Goal: Task Accomplishment & Management: Manage account settings

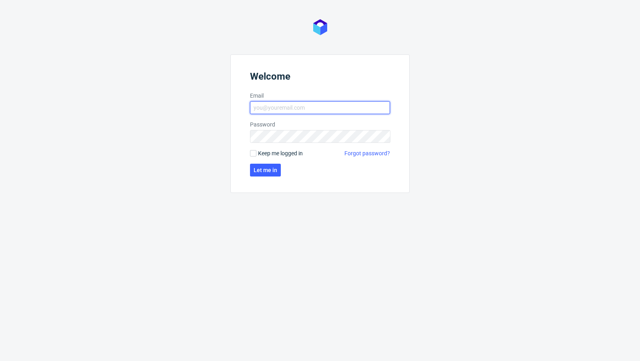
click at [291, 113] on input "Email" at bounding box center [320, 107] width 140 height 13
type input "[EMAIL_ADDRESS][PERSON_NAME][DOMAIN_NAME]"
click at [267, 168] on span "Let me in" at bounding box center [266, 170] width 24 height 6
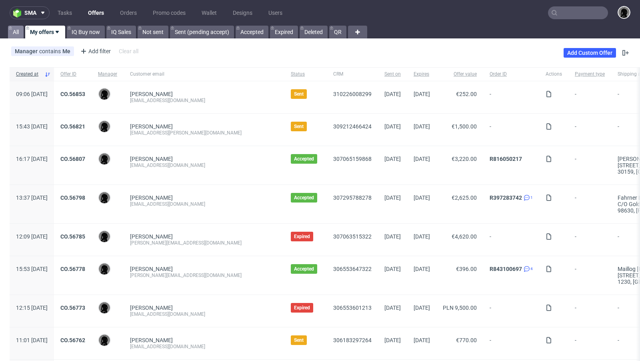
click at [17, 27] on link "All" at bounding box center [16, 32] width 16 height 13
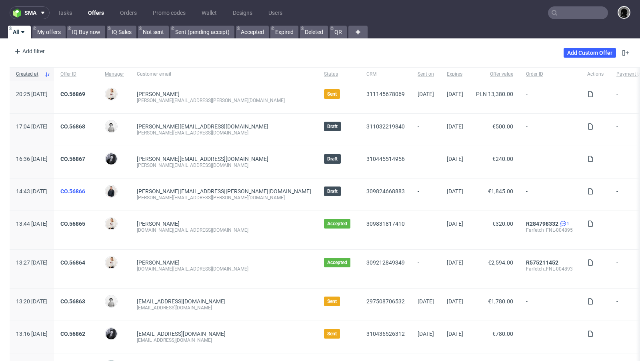
click at [85, 188] on link "CO.56866" at bounding box center [72, 191] width 25 height 6
click at [85, 190] on link "CO.56866" at bounding box center [72, 191] width 25 height 6
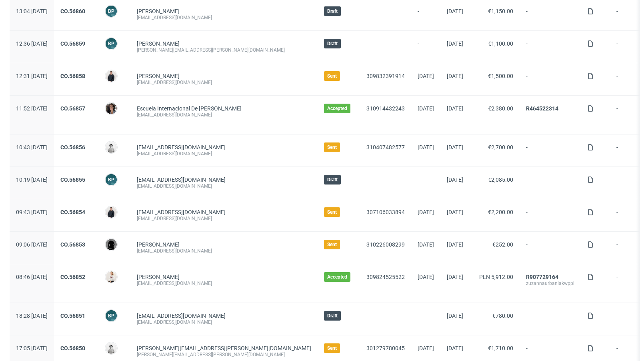
scroll to position [394, 0]
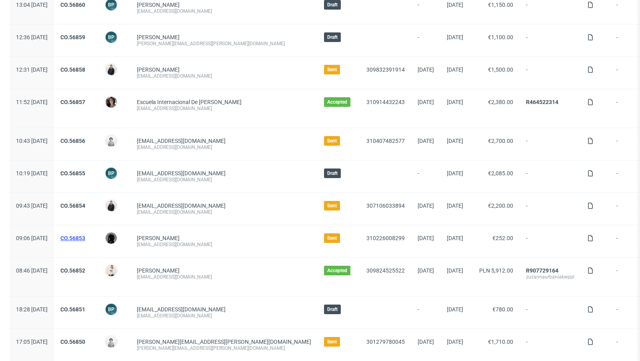
click at [85, 235] on link "CO.56853" at bounding box center [72, 238] width 25 height 6
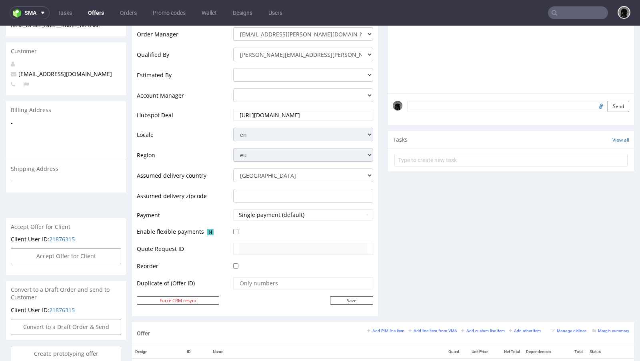
scroll to position [185, 0]
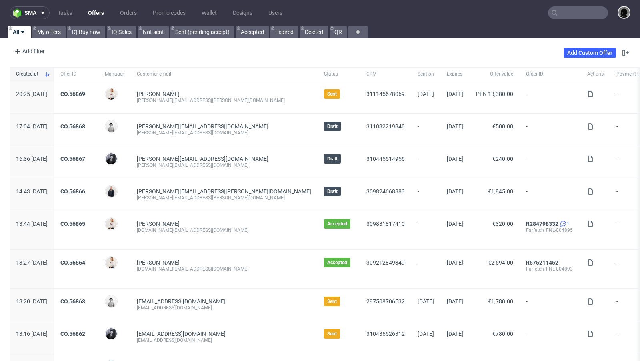
click at [98, 9] on link "Offers" at bounding box center [96, 12] width 26 height 13
click at [92, 12] on link "Offers" at bounding box center [96, 12] width 26 height 13
click at [55, 26] on link "My offers" at bounding box center [48, 32] width 33 height 13
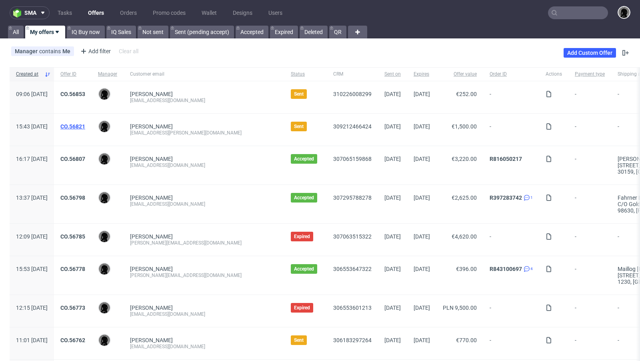
click at [85, 126] on link "CO.56821" at bounding box center [72, 126] width 25 height 6
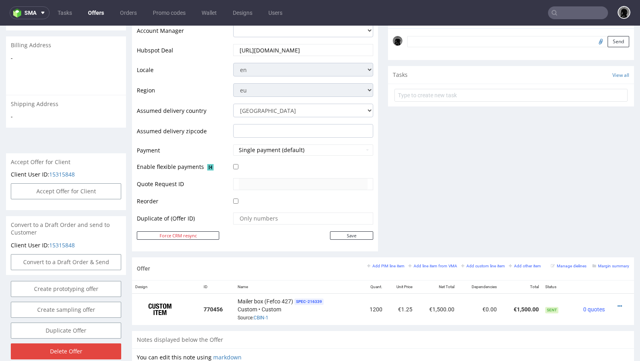
scroll to position [249, 0]
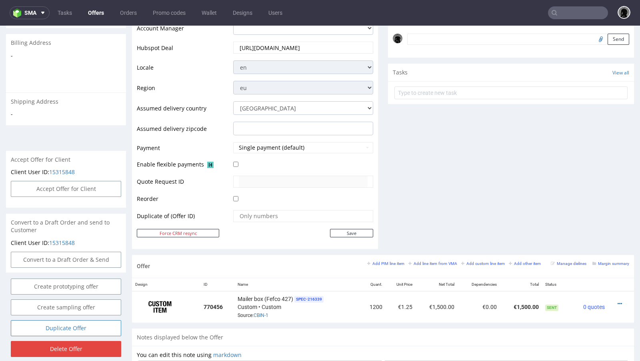
click at [69, 294] on link "Duplicate Offer" at bounding box center [66, 328] width 110 height 16
click at [55, 294] on link "Yes" at bounding box center [53, 299] width 23 height 12
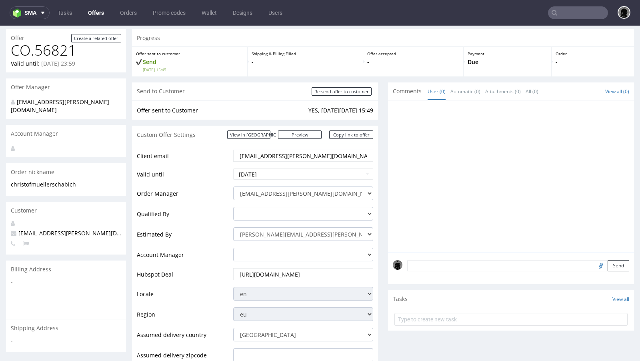
scroll to position [27, 0]
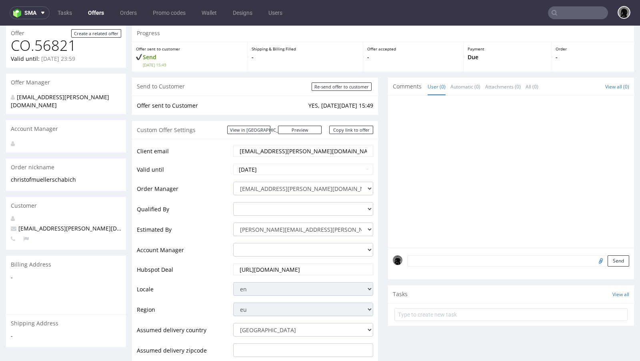
click at [270, 148] on input "christof.mueller@schabi.ch" at bounding box center [303, 150] width 129 height 11
click at [201, 185] on td "Order Manager" at bounding box center [184, 191] width 94 height 20
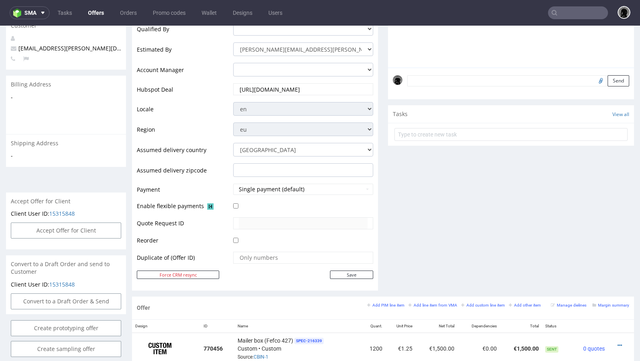
scroll to position [205, 0]
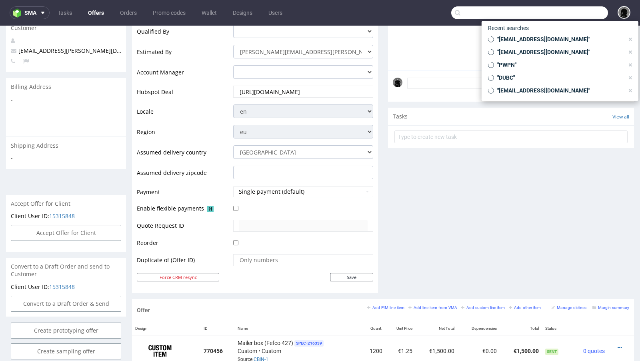
click at [533, 13] on input "text" at bounding box center [529, 12] width 157 height 13
paste input "christof.mueller@schabi.ch"
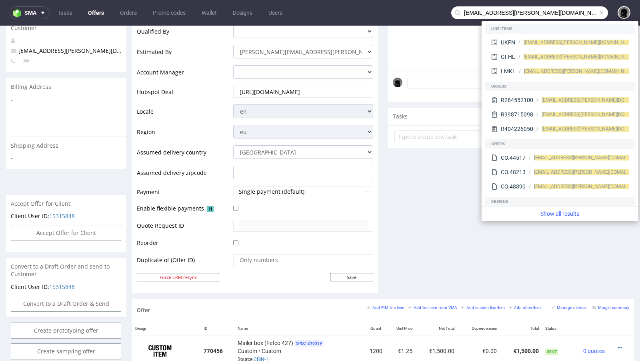
type input "christof.mueller@schabi.ch"
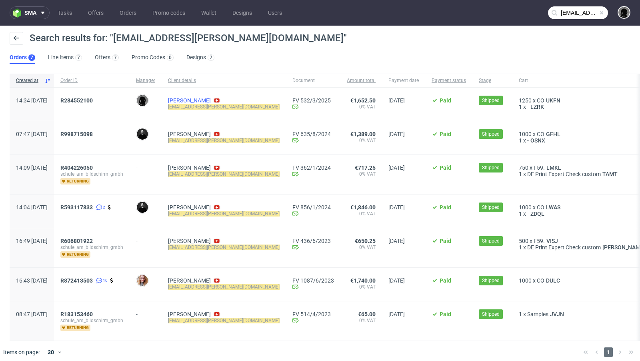
click at [211, 100] on link "Christof Müller" at bounding box center [189, 100] width 43 height 6
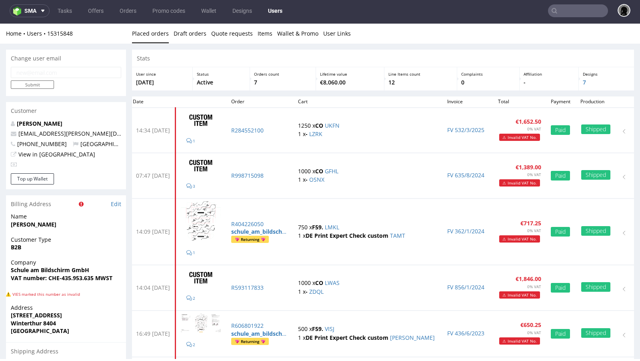
type input "christof.mueller@schabi.ch"
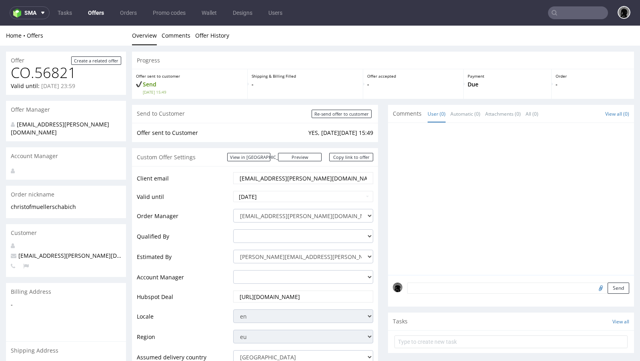
click at [96, 17] on link "Offers" at bounding box center [96, 12] width 26 height 13
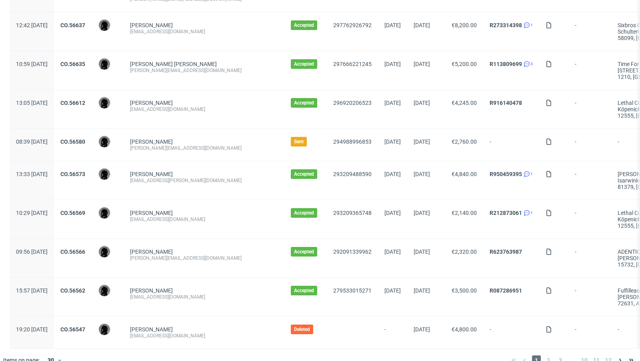
scroll to position [808, 0]
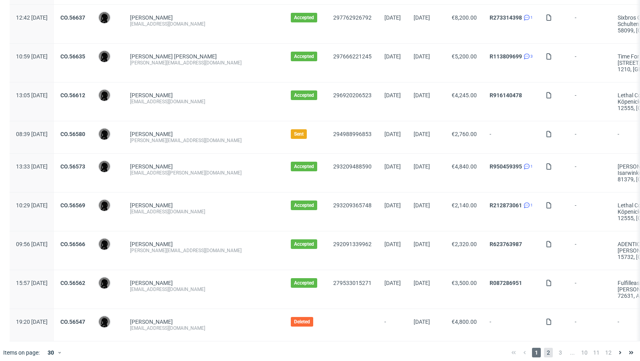
click at [533, 294] on span "2" at bounding box center [548, 353] width 9 height 10
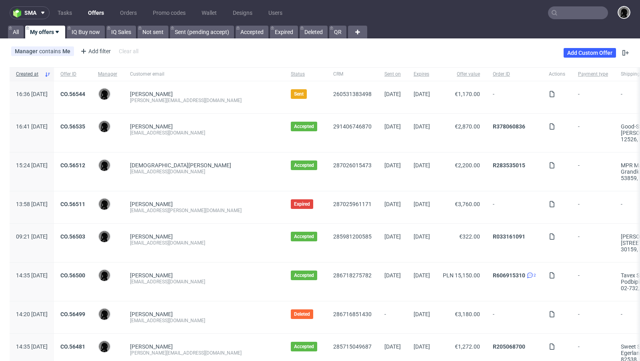
click at [94, 15] on link "Offers" at bounding box center [96, 12] width 26 height 13
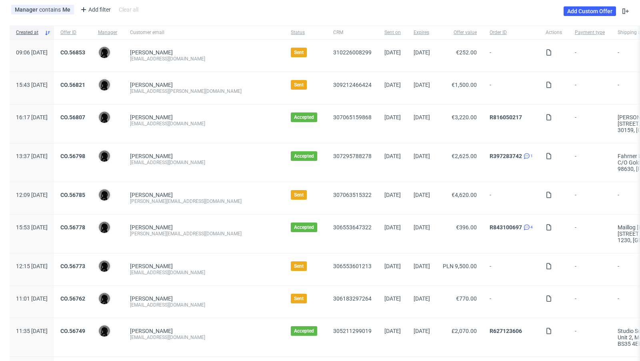
scroll to position [43, 0]
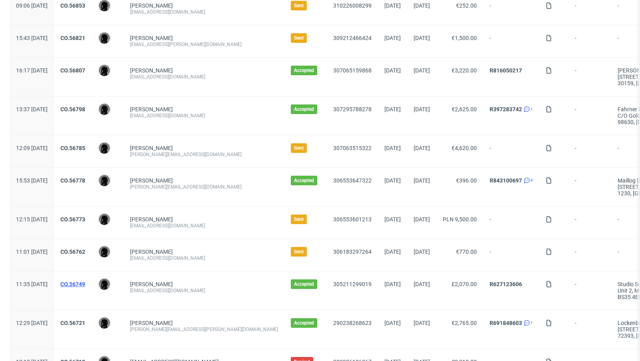
click at [85, 281] on link "CO.56749" at bounding box center [72, 284] width 25 height 6
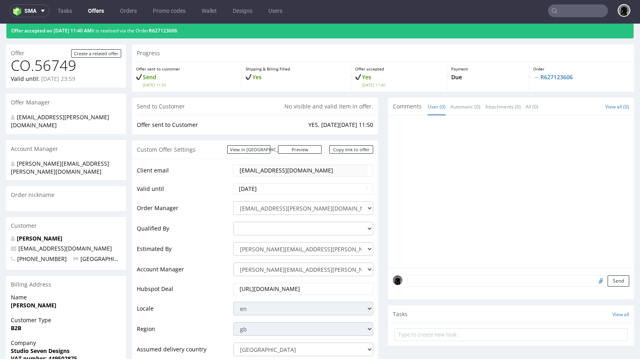
scroll to position [24, 0]
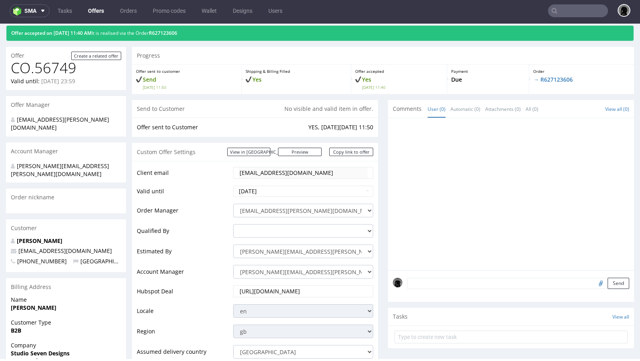
click at [56, 247] on span "contact.studiosevendesigns@gmail.com" at bounding box center [61, 251] width 101 height 8
copy span "contact.studiosevendesigns@gmail.com"
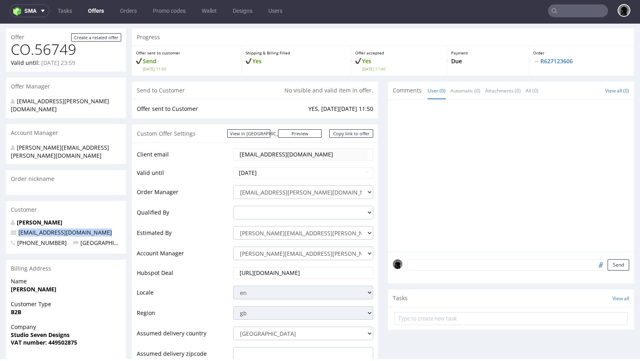
scroll to position [50, 0]
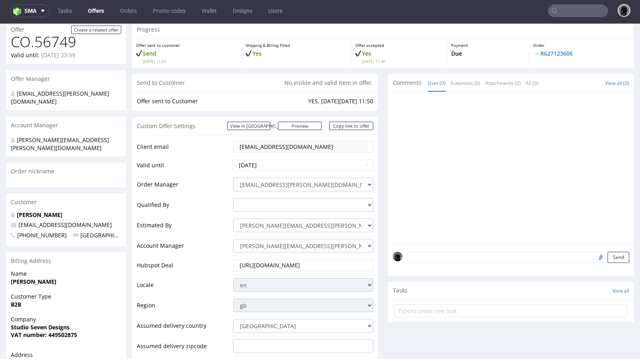
click at [424, 259] on textarea at bounding box center [518, 257] width 222 height 11
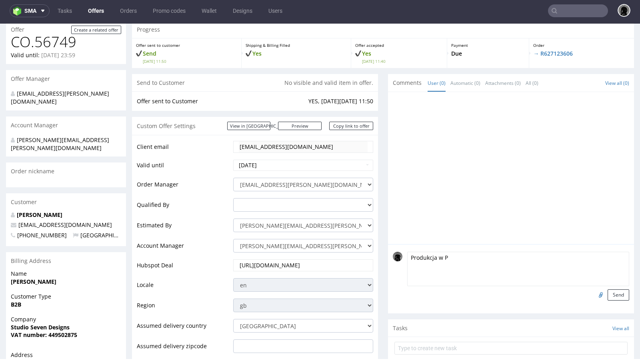
type textarea "Produkcja w Pa"
drag, startPoint x: 510, startPoint y: 257, endPoint x: 481, endPoint y: 257, distance: 28.4
click at [481, 257] on textarea "Produkcja w Pażdzierniku, dostarczenie pod koniec Pazdziernika." at bounding box center [518, 269] width 222 height 34
click at [533, 257] on textarea "Produkcja w Pażdzierniku, doreczenie towaru pod koniec Pazdziernika." at bounding box center [518, 269] width 222 height 34
type textarea "Produkcja w Pażdzierniku, doreczenie towaru pod koniec Pazdziernika."
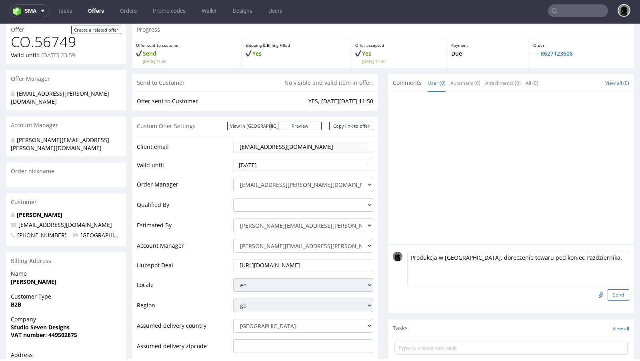
click at [533, 294] on button "Send" at bounding box center [619, 294] width 22 height 11
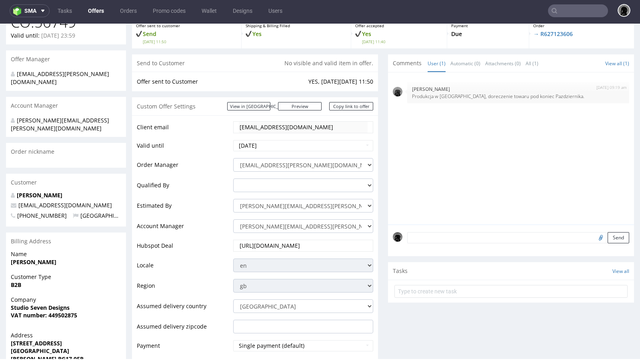
scroll to position [0, 0]
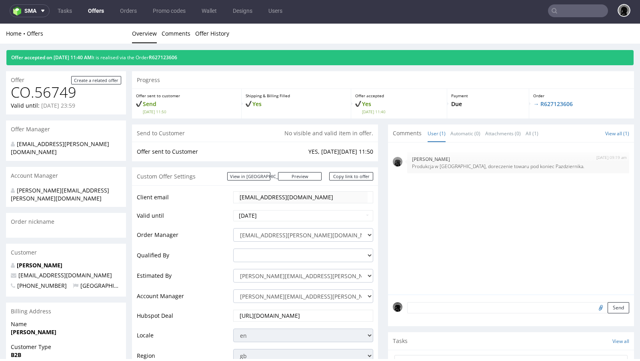
click at [90, 15] on link "Offers" at bounding box center [96, 10] width 26 height 13
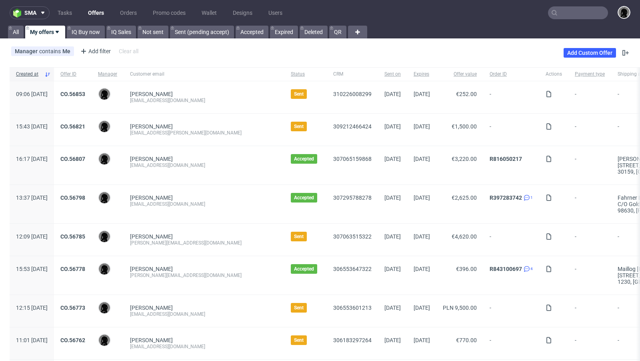
scroll to position [7, 0]
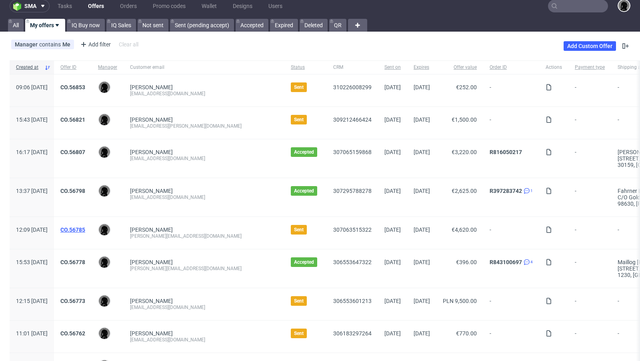
click at [85, 227] on link "CO.56785" at bounding box center [72, 230] width 25 height 6
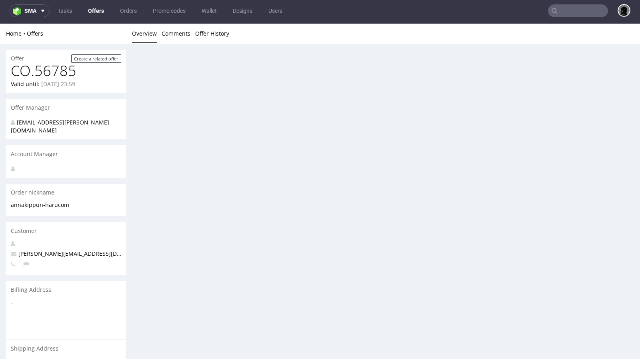
scroll to position [2, 0]
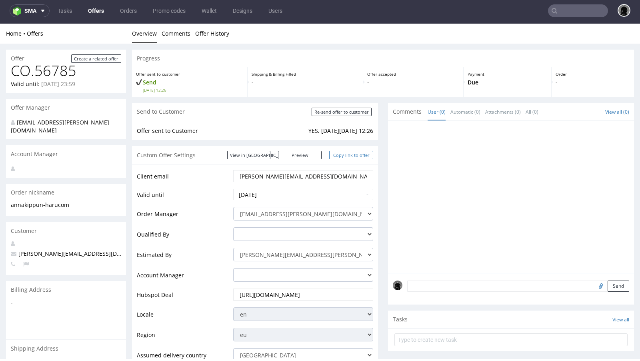
click at [344, 154] on link "Copy link to offer" at bounding box center [351, 155] width 44 height 8
click at [98, 12] on link "Offers" at bounding box center [96, 10] width 26 height 13
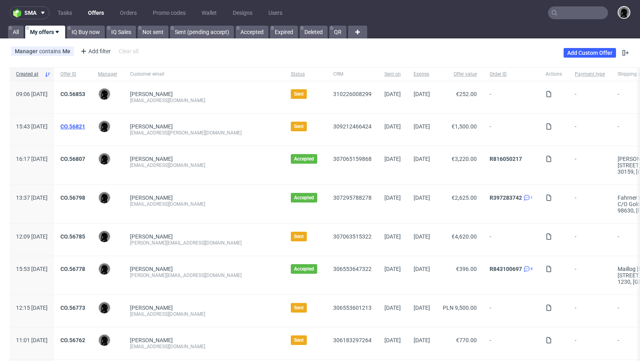
click at [85, 128] on link "CO.56821" at bounding box center [72, 126] width 25 height 6
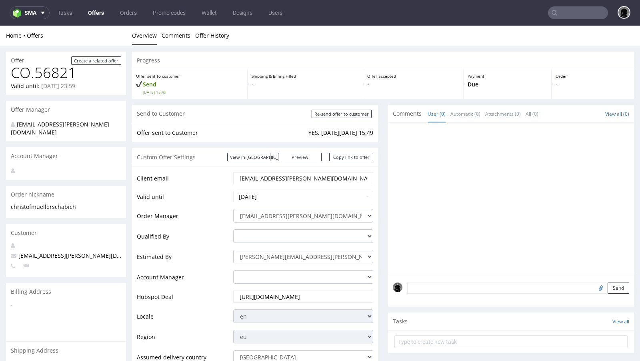
click at [95, 19] on nav "sma Tasks Offers Orders Promo codes Wallet Designs Users" at bounding box center [320, 13] width 640 height 26
click at [95, 12] on link "Offers" at bounding box center [96, 12] width 26 height 13
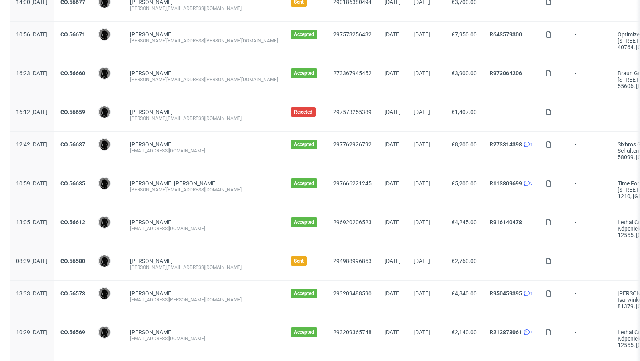
scroll to position [687, 0]
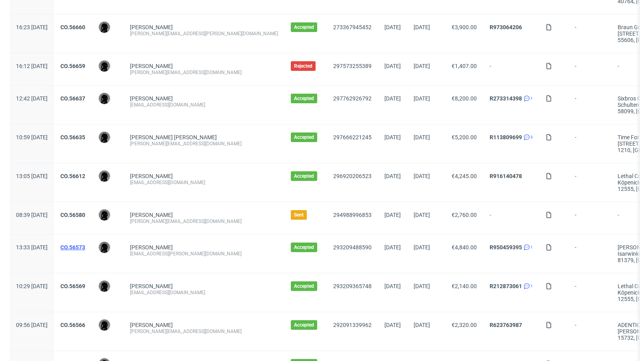
click at [85, 244] on link "CO.56573" at bounding box center [72, 247] width 25 height 6
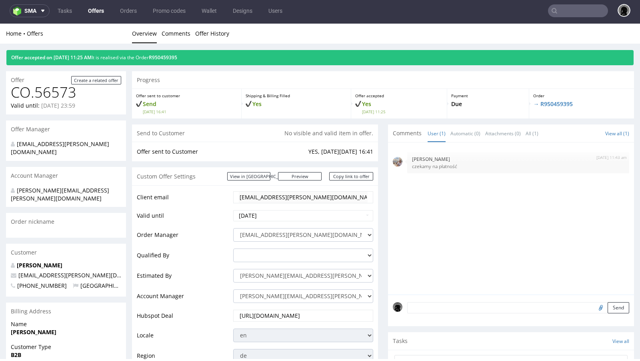
click at [96, 12] on link "Offers" at bounding box center [96, 10] width 26 height 13
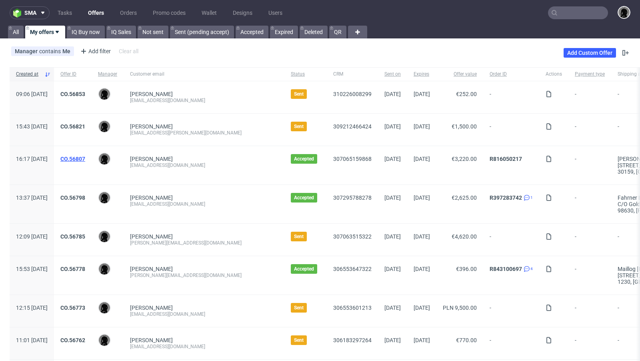
click at [85, 159] on link "CO.56807" at bounding box center [72, 159] width 25 height 6
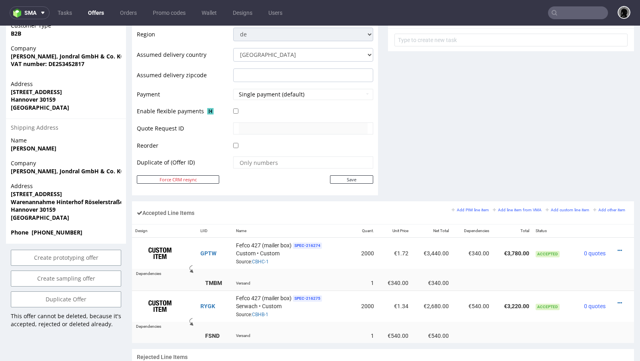
scroll to position [393, 0]
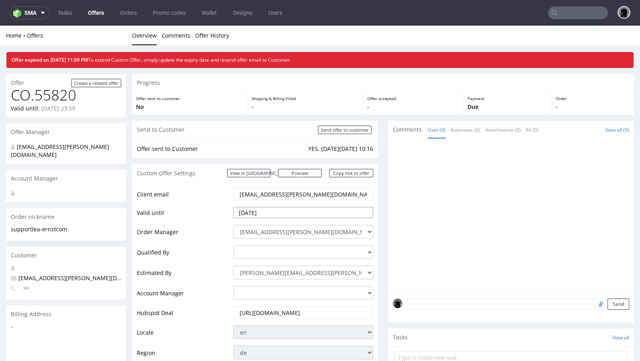
click at [273, 211] on input "[DATE]" at bounding box center [303, 212] width 140 height 11
click at [315, 164] on td "20" at bounding box center [313, 164] width 12 height 12
type input "2025-09-20"
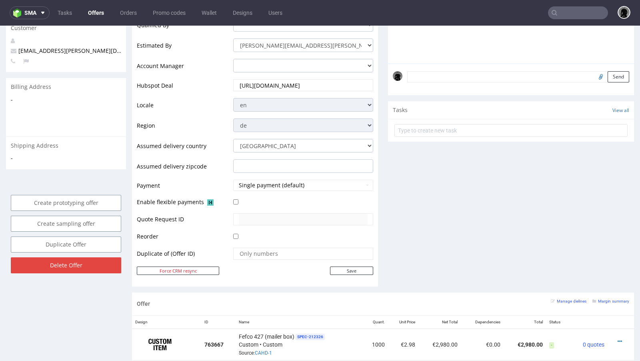
scroll to position [231, 0]
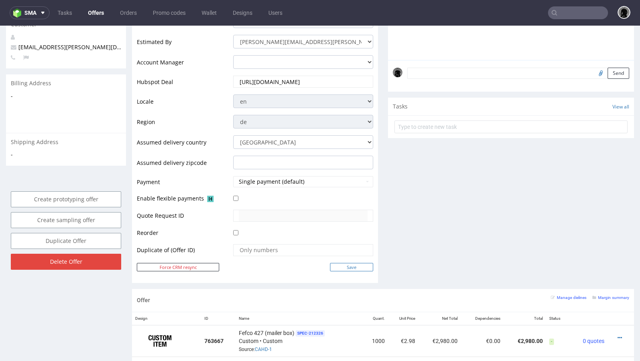
click at [338, 263] on input "Save" at bounding box center [351, 267] width 43 height 8
type input "In progress..."
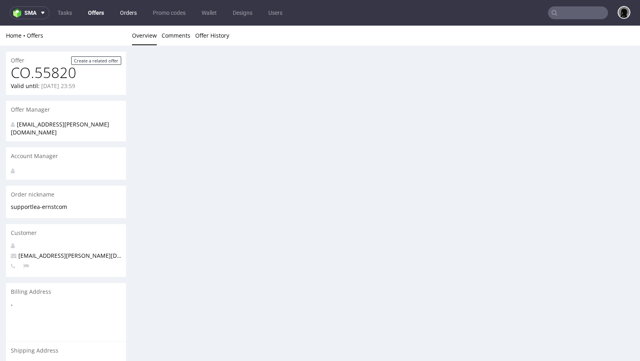
scroll to position [0, 0]
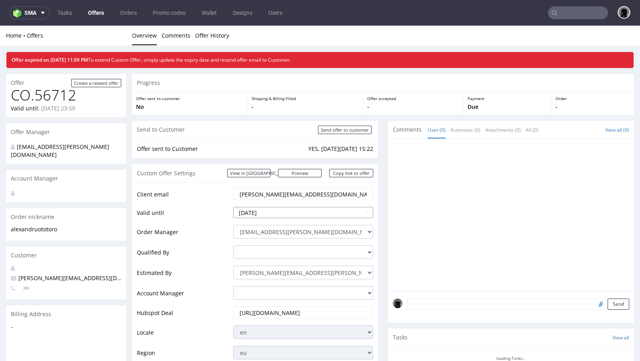
click at [271, 211] on input "[DATE]" at bounding box center [303, 212] width 140 height 11
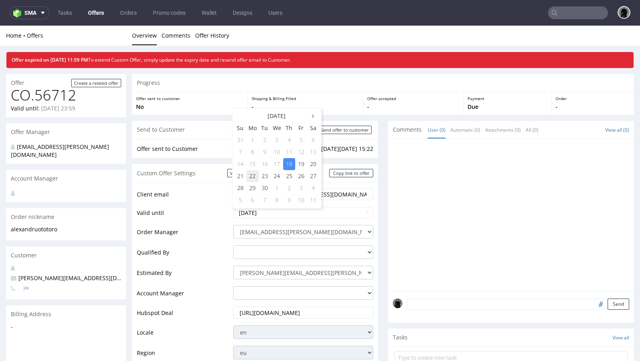
click at [254, 176] on td "22" at bounding box center [253, 176] width 12 height 12
type input "2025-09-22"
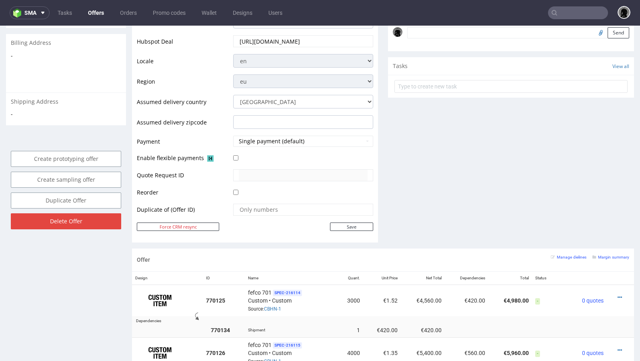
scroll to position [293, 0]
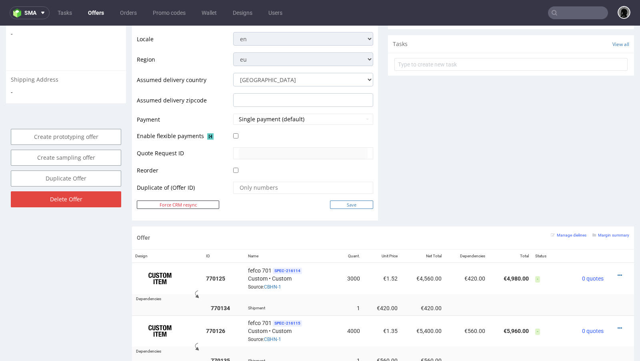
click at [337, 201] on input "Save" at bounding box center [351, 205] width 43 height 8
type input "In progress..."
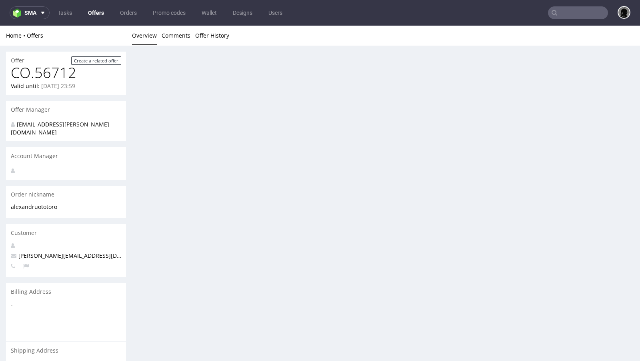
scroll to position [0, 0]
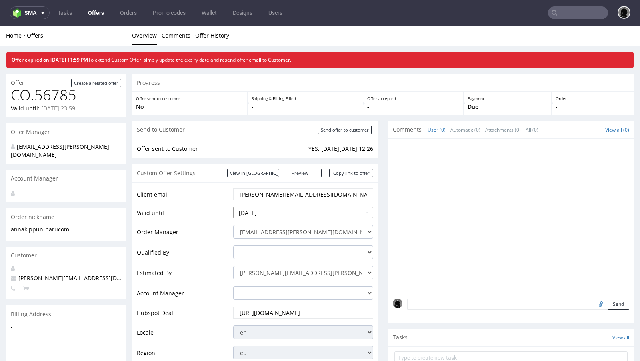
click at [286, 213] on input "[DATE]" at bounding box center [303, 212] width 140 height 11
click at [260, 177] on td "23" at bounding box center [265, 176] width 12 height 12
type input "2025-09-23"
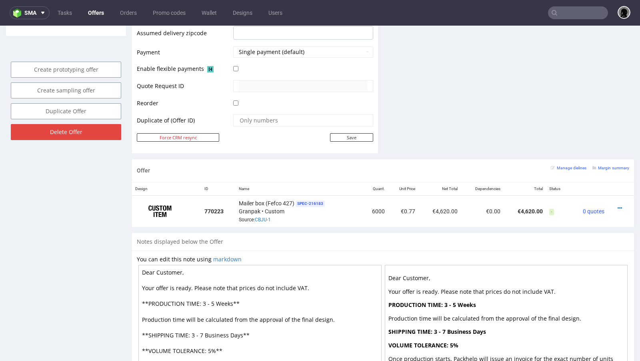
scroll to position [385, 0]
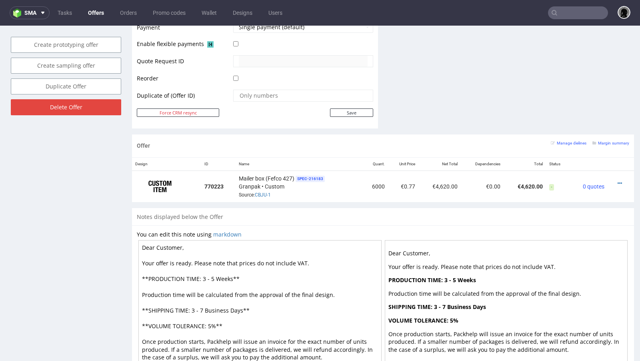
click at [332, 108] on td "Save" at bounding box center [302, 113] width 142 height 10
click at [337, 113] on input "Save" at bounding box center [351, 112] width 43 height 8
type input "In progress..."
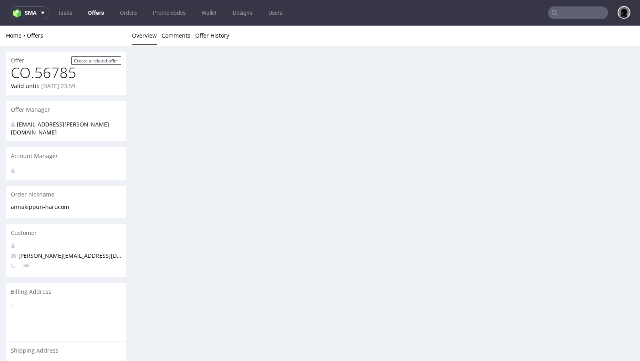
scroll to position [0, 0]
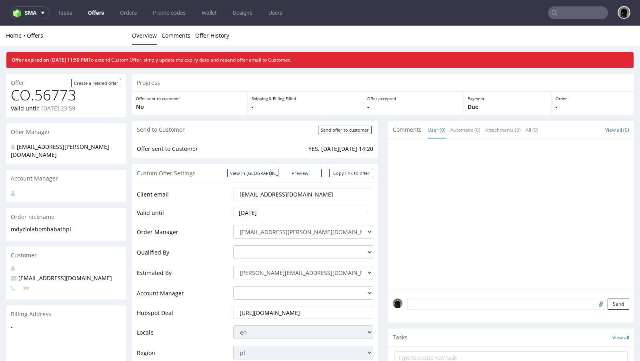
click at [285, 206] on td "[DATE]" at bounding box center [302, 215] width 142 height 18
click at [281, 213] on input "[DATE]" at bounding box center [303, 212] width 140 height 11
click at [263, 179] on td "23" at bounding box center [265, 176] width 12 height 12
type input "[DATE]"
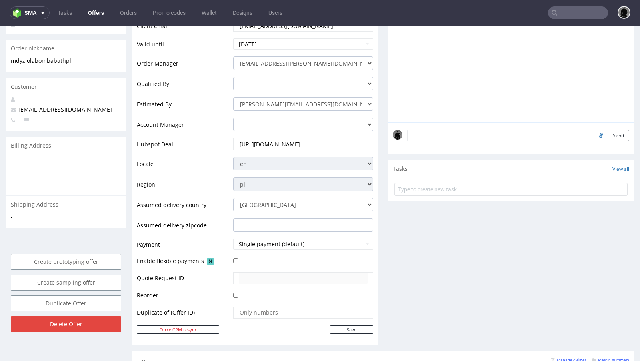
scroll to position [335, 0]
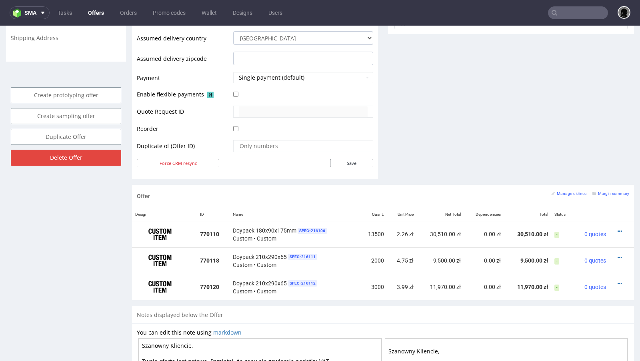
click at [345, 155] on td at bounding box center [302, 148] width 142 height 19
click at [347, 164] on input "Save" at bounding box center [351, 163] width 43 height 8
type input "In progress..."
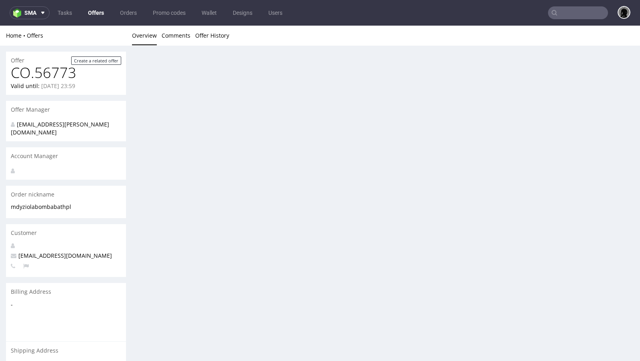
scroll to position [0, 0]
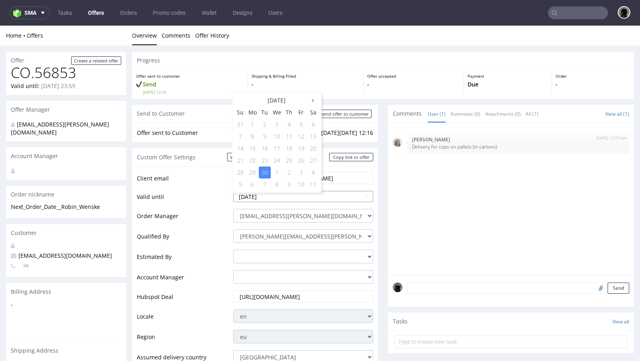
click at [276, 194] on input "2025-09-30" at bounding box center [303, 196] width 140 height 11
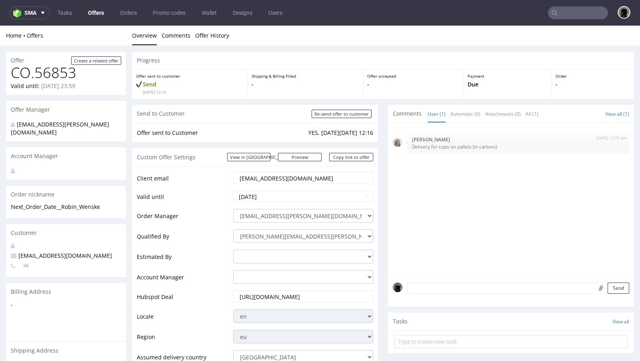
click at [191, 177] on td "Client email" at bounding box center [184, 180] width 94 height 19
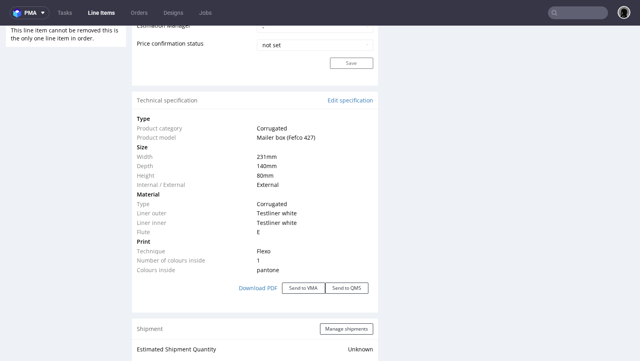
scroll to position [784, 0]
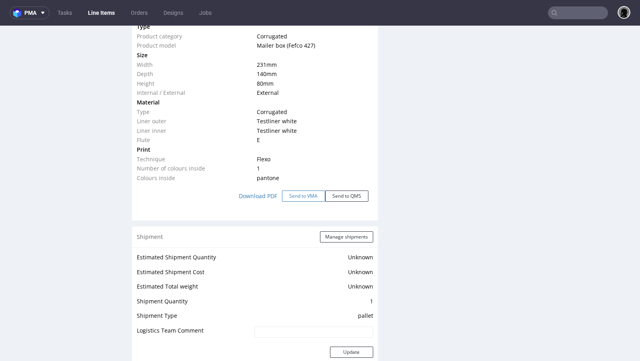
click at [297, 195] on button "Send to VMA" at bounding box center [303, 196] width 43 height 11
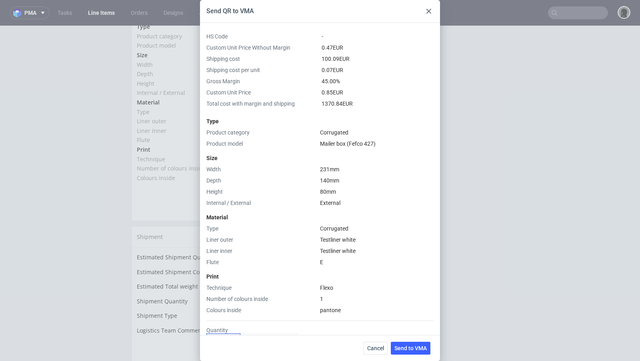
scroll to position [116, 0]
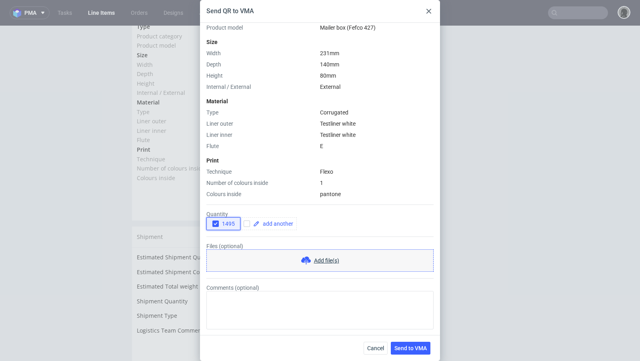
click at [214, 225] on icon "button" at bounding box center [216, 224] width 6 height 6
click at [245, 223] on input "checkbox" at bounding box center [247, 224] width 6 height 6
checkbox input "true"
click at [266, 224] on span at bounding box center [277, 224] width 34 height 6
checkbox input "true"
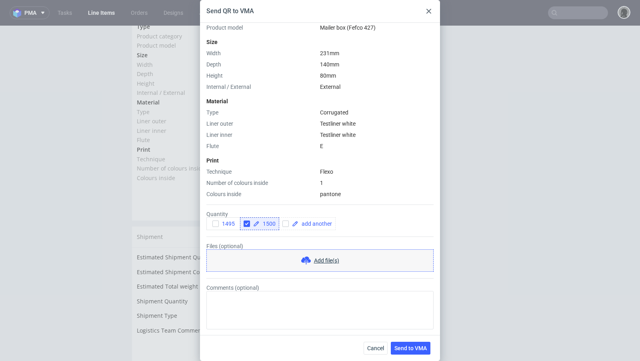
click at [300, 166] on div "Type Product category Corrugated Product model Mailer box (Fefco 427) Size Widt…" at bounding box center [320, 98] width 227 height 200
click at [286, 223] on input "checkbox" at bounding box center [286, 224] width 6 height 6
checkbox input "true"
click at [301, 225] on span at bounding box center [316, 224] width 34 height 6
checkbox input "true"
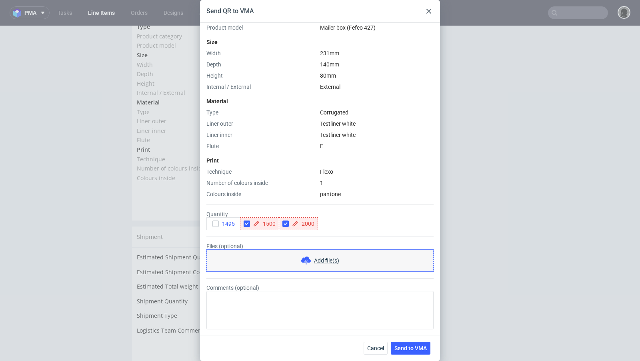
click at [293, 165] on div "Type Product category Corrugated Product model Mailer box (Fefco 427) Size Widt…" at bounding box center [320, 98] width 227 height 200
click at [408, 352] on button "Send to VMA" at bounding box center [411, 348] width 40 height 13
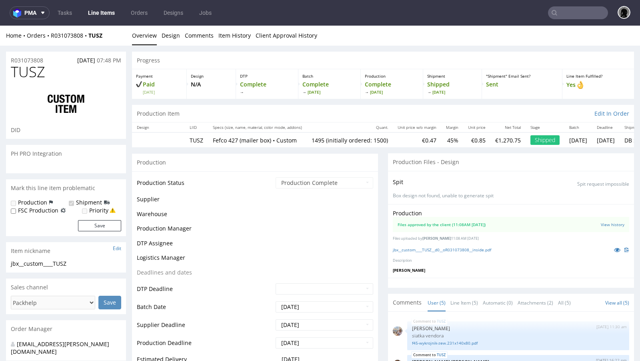
select select "in_progress"
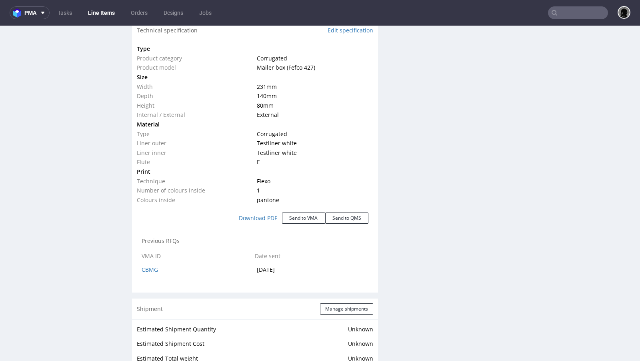
scroll to position [759, 0]
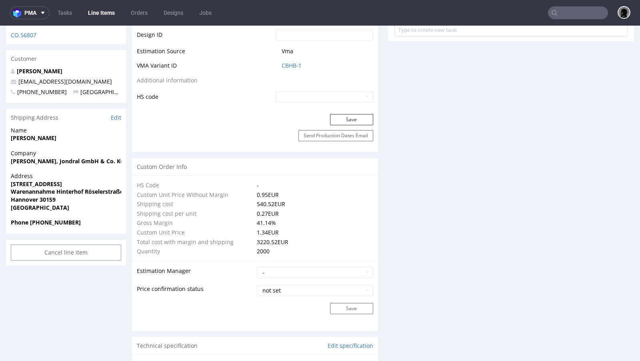
scroll to position [58, 0]
